Goal: Contribute content: Add original content to the website for others to see

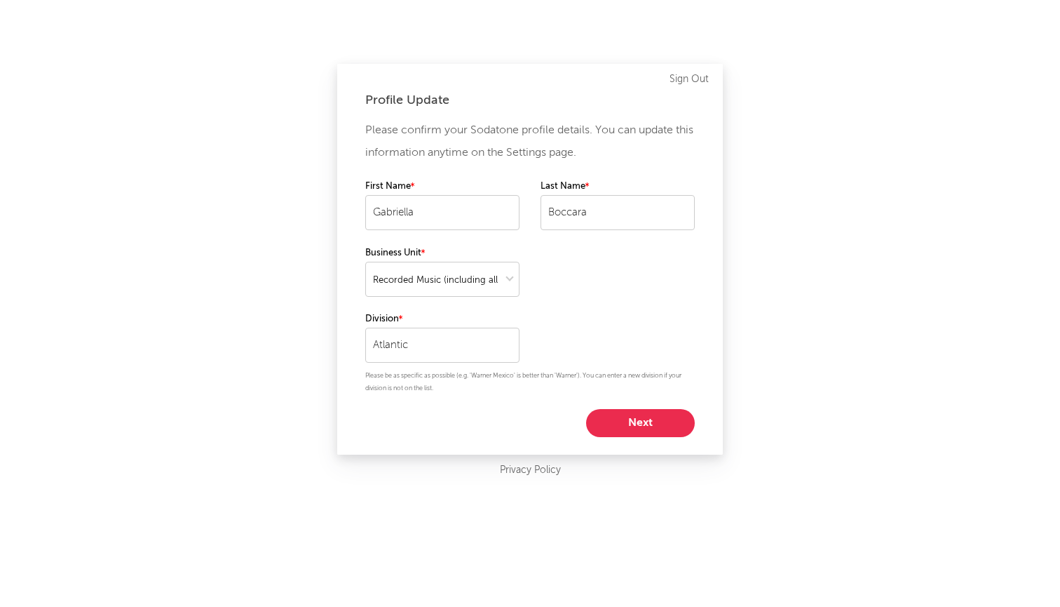
select select "recorded_music"
click at [515, 494] on div "Profile Update Please confirm your Sodatone profile details. You can update thi…" at bounding box center [530, 303] width 1060 height 607
click at [644, 416] on button "Next" at bounding box center [640, 423] width 109 height 28
select select "marketing"
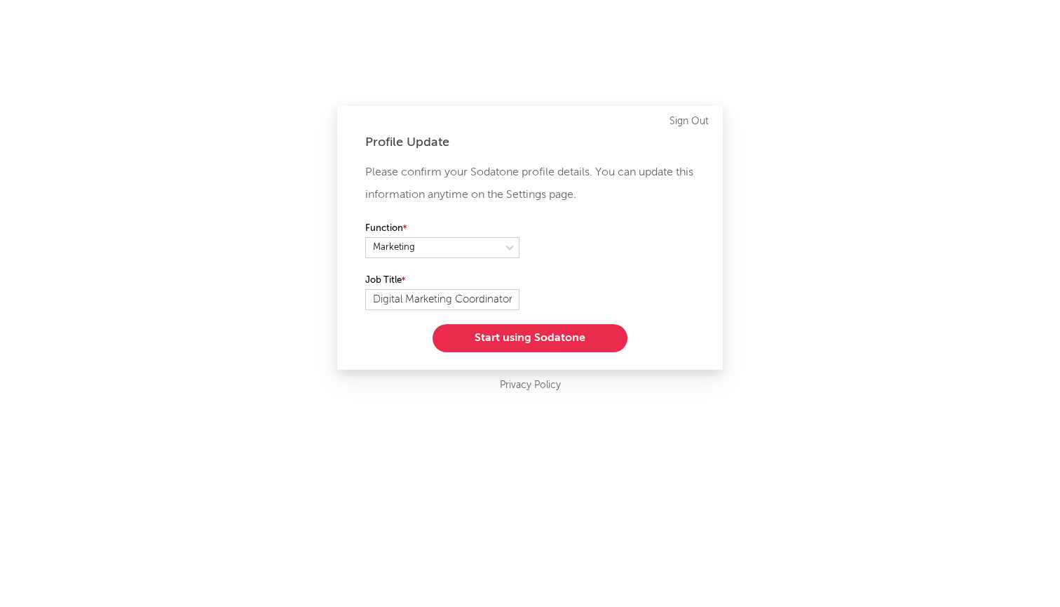
click at [501, 337] on button "Start using Sodatone" at bounding box center [530, 338] width 195 height 28
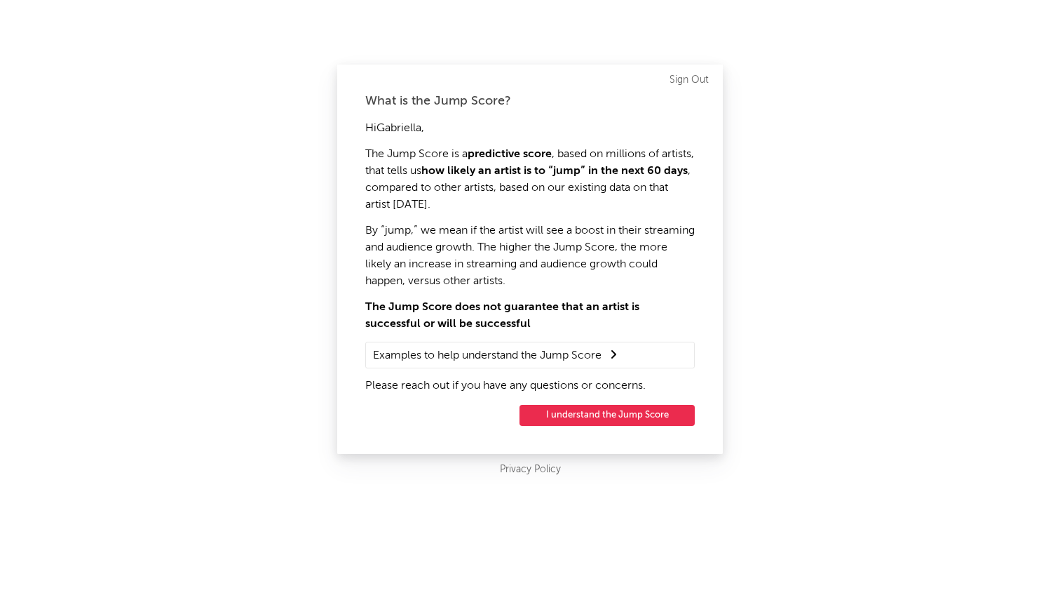
click at [598, 407] on button "I understand the Jump Score" at bounding box center [607, 415] width 175 height 21
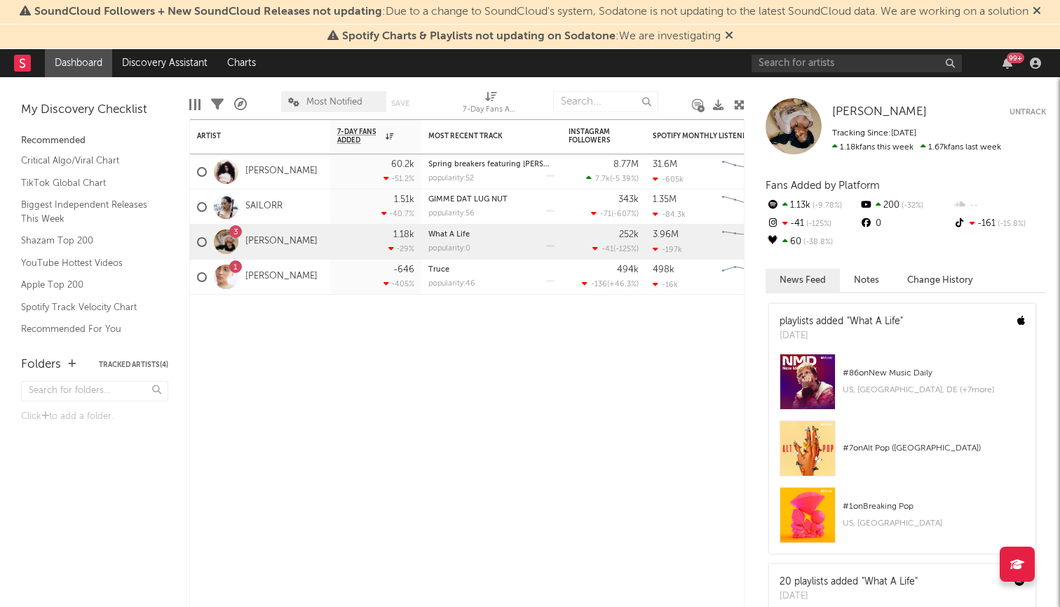
click at [817, 74] on div "99 +" at bounding box center [899, 63] width 295 height 28
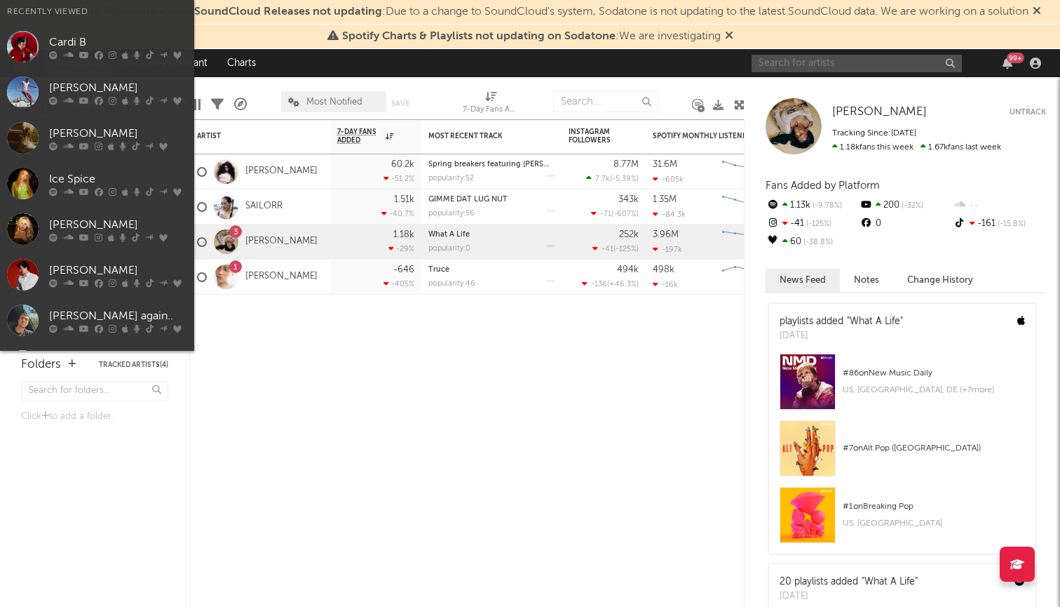
click at [816, 65] on input "text" at bounding box center [857, 64] width 210 height 18
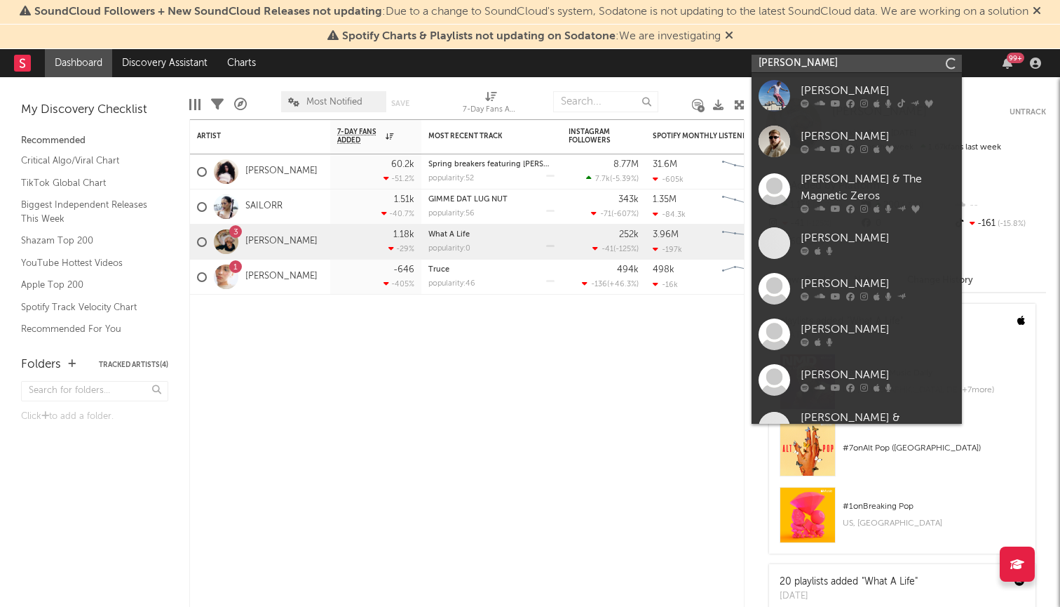
type input "[PERSON_NAME]"
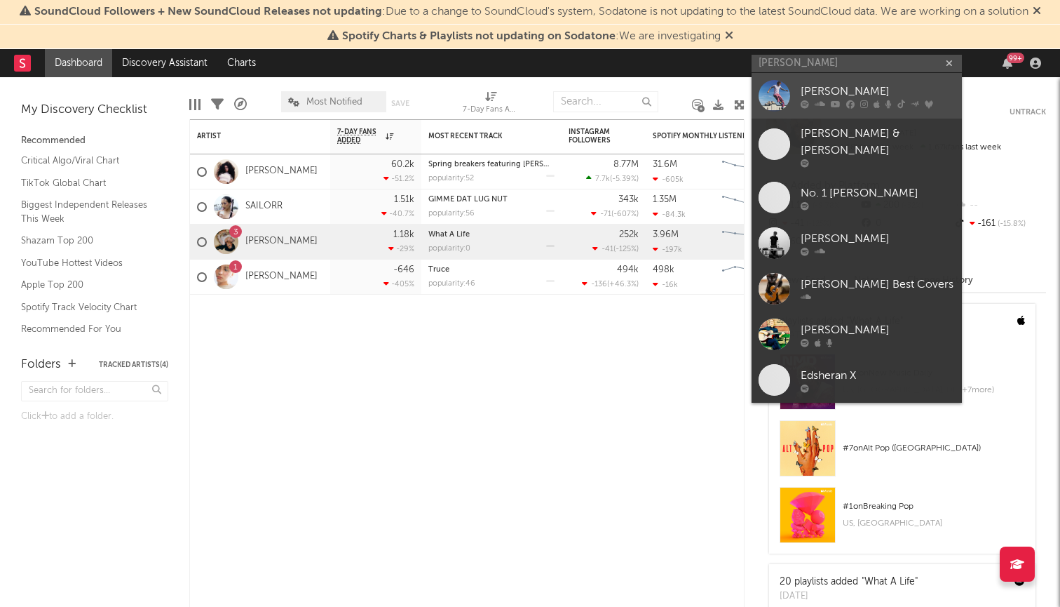
click at [796, 97] on link "[PERSON_NAME]" at bounding box center [857, 96] width 210 height 46
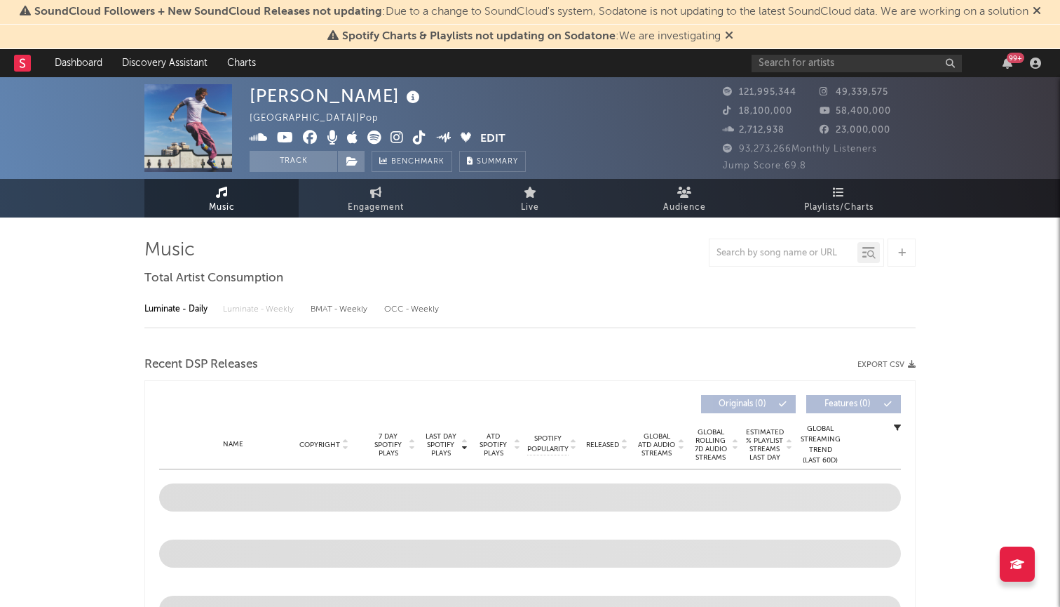
select select "6m"
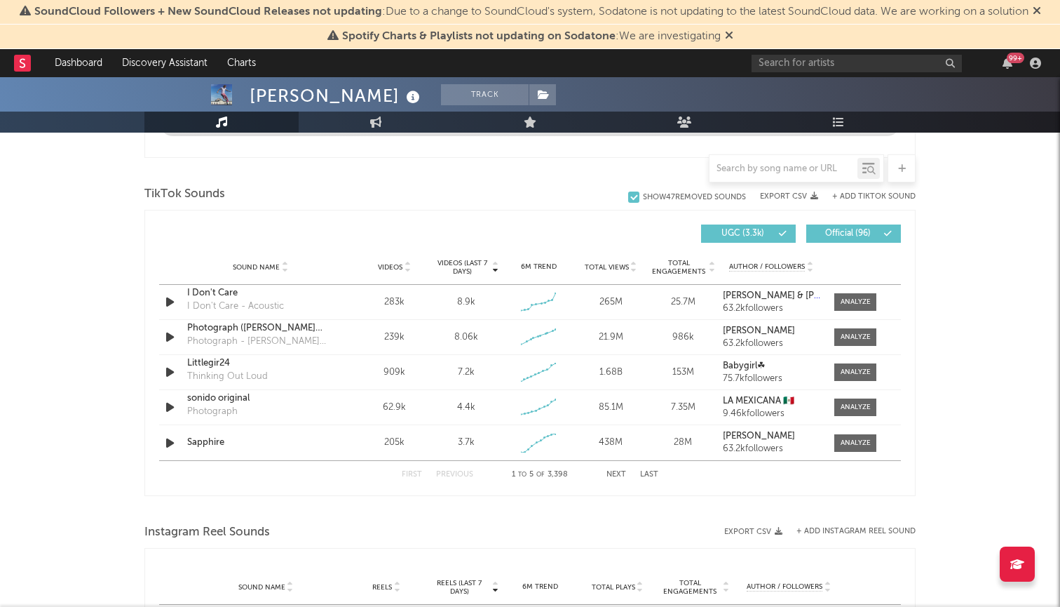
scroll to position [836, 0]
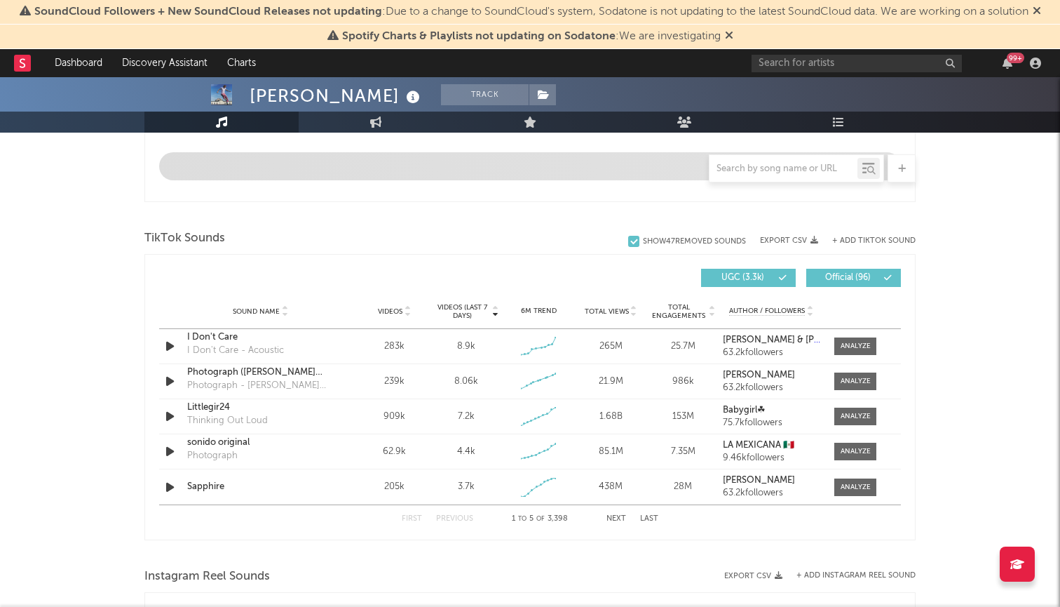
click at [871, 241] on button "+ Add TikTok Sound" at bounding box center [874, 241] width 83 height 8
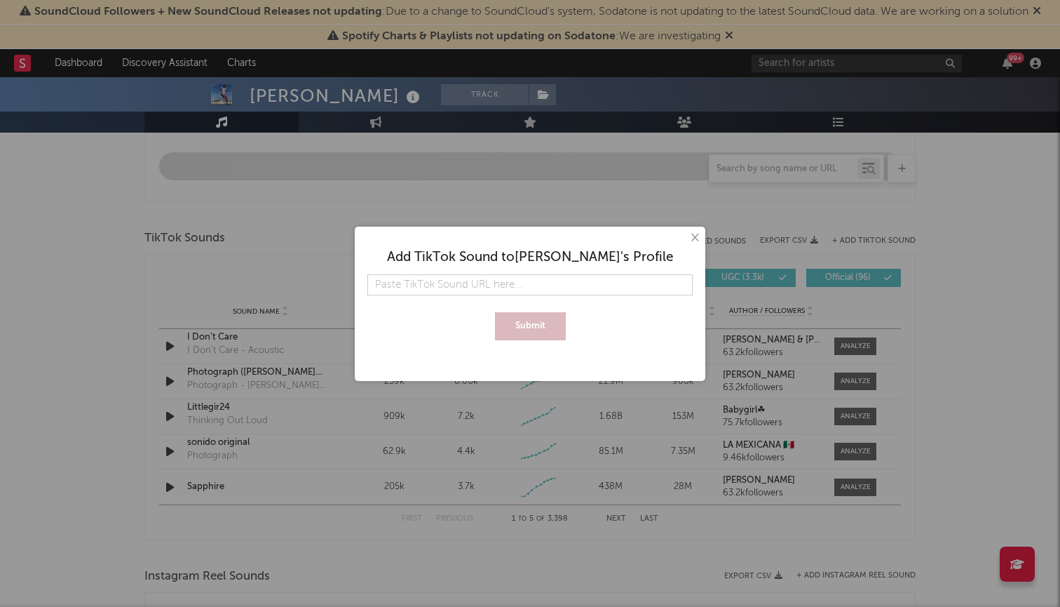
click at [523, 288] on input "text" at bounding box center [530, 284] width 325 height 21
type input "[URL][DOMAIN_NAME]"
click at [533, 339] on button "Submit" at bounding box center [530, 326] width 71 height 28
